Goal: Information Seeking & Learning: Learn about a topic

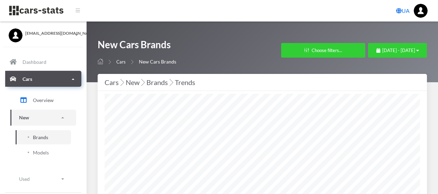
select select "25"
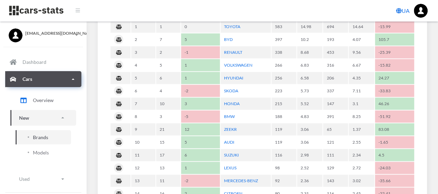
scroll to position [357, 0]
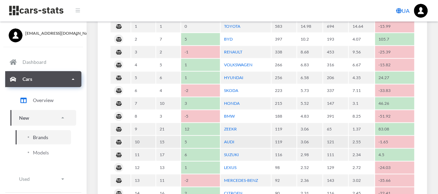
click at [235, 137] on td "AUDI" at bounding box center [246, 142] width 50 height 12
click at [230, 139] on link "AUDI" at bounding box center [229, 141] width 10 height 5
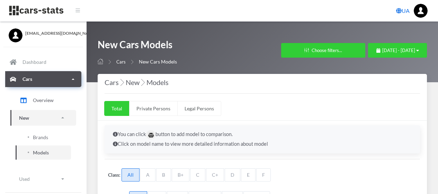
select select "25"
select select "AUDI"
